Goal: Find specific page/section: Find specific page/section

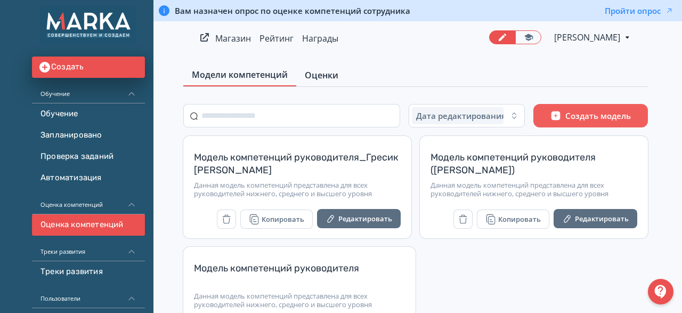
click at [329, 76] on span "Оценки" at bounding box center [322, 75] width 34 height 13
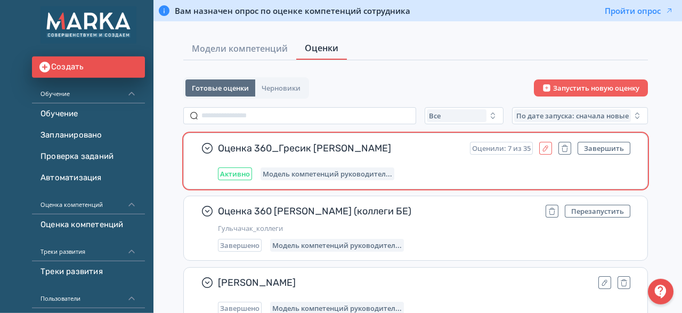
scroll to position [55, 0]
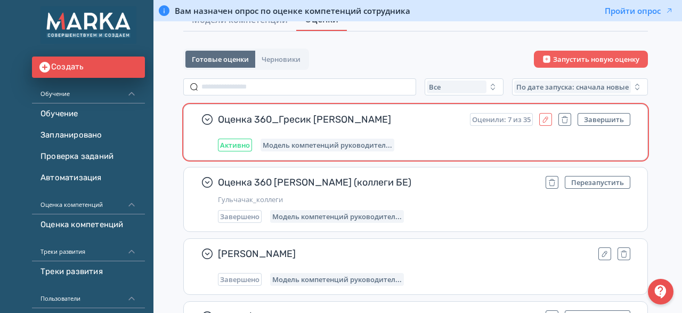
click at [548, 123] on button "button" at bounding box center [545, 119] width 13 height 13
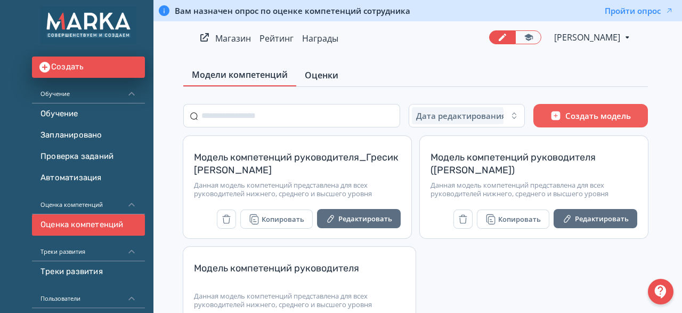
click at [317, 70] on span "Оценки" at bounding box center [322, 75] width 34 height 13
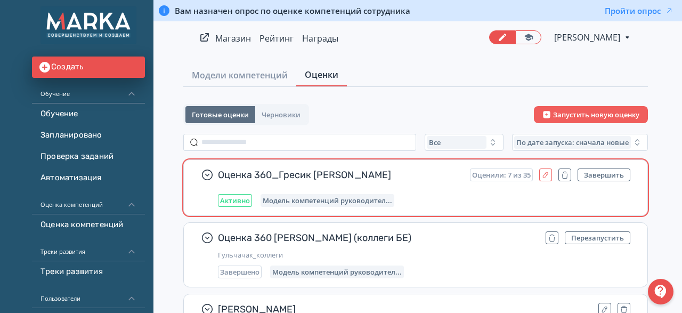
click at [546, 176] on icon "button" at bounding box center [545, 175] width 5 height 6
